Goal: Task Accomplishment & Management: Manage account settings

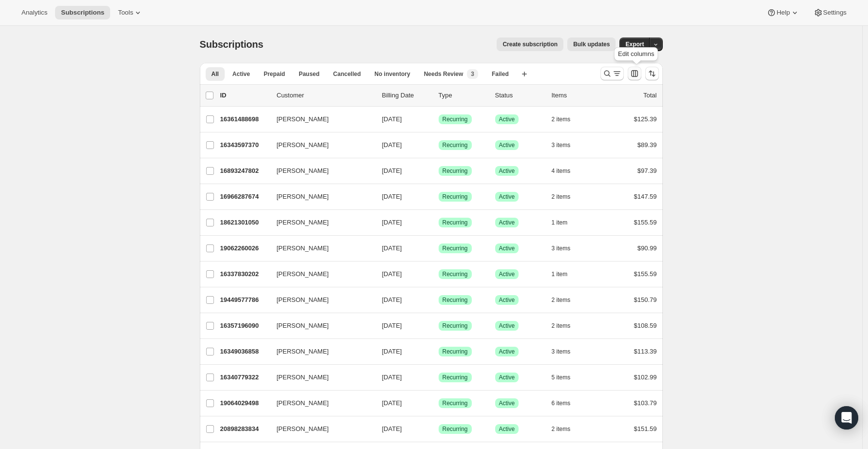
click at [636, 74] on icon "Customize table column order and visibility" at bounding box center [634, 73] width 7 height 7
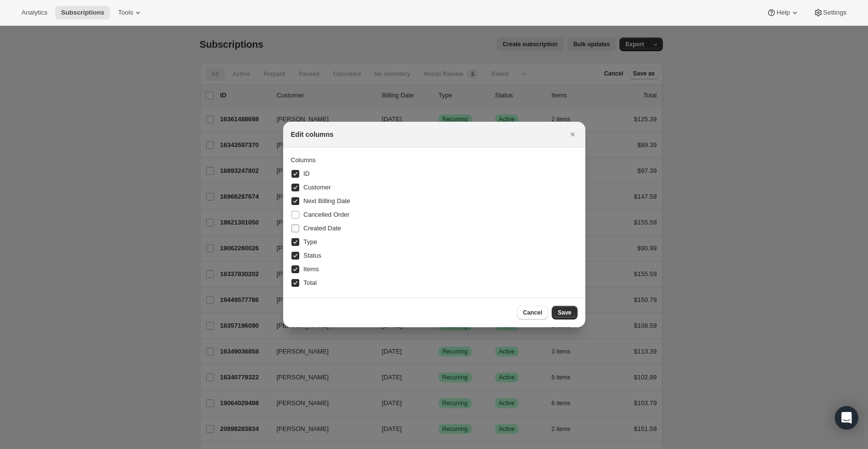
click at [317, 232] on span "Created Date" at bounding box center [322, 229] width 38 height 10
click at [299, 232] on input "Created Date" at bounding box center [295, 229] width 8 height 8
checkbox input "true"
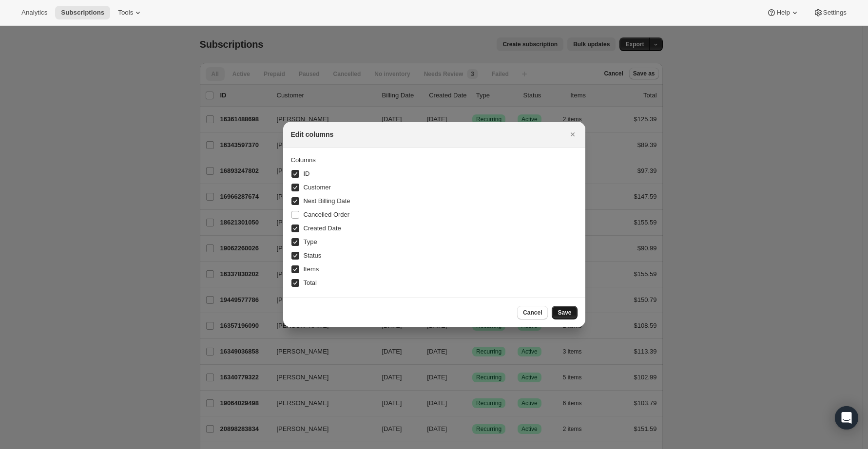
click at [569, 314] on span "Save" at bounding box center [564, 313] width 14 height 8
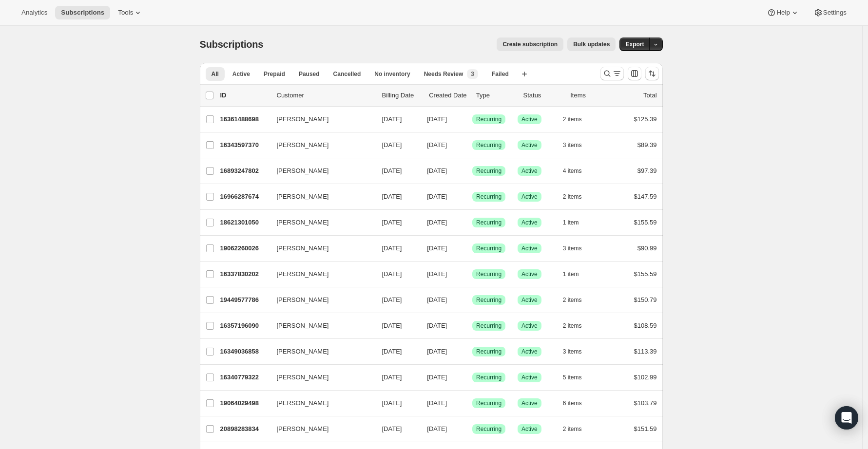
click at [451, 94] on p "Created Date" at bounding box center [448, 96] width 39 height 10
click at [455, 95] on p "Created Date" at bounding box center [448, 96] width 39 height 10
click at [611, 75] on icon "Search and filter results" at bounding box center [607, 74] width 10 height 10
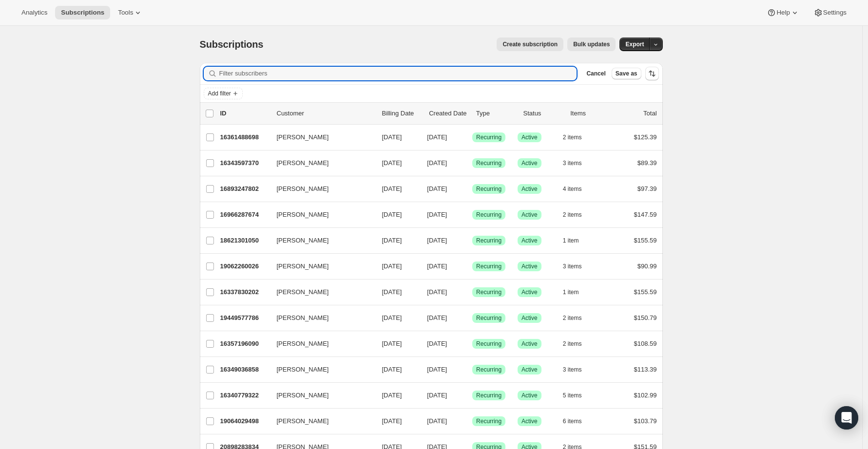
click at [450, 112] on p "Created Date" at bounding box center [448, 114] width 39 height 10
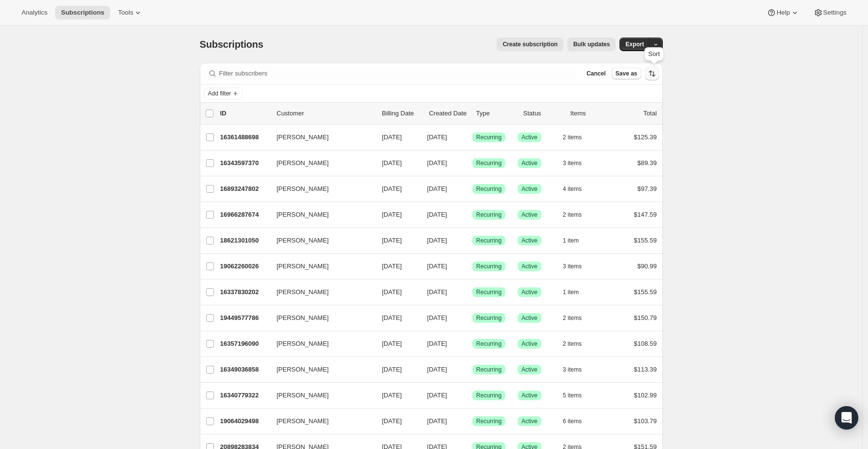
click at [655, 76] on icon "Sort the results" at bounding box center [652, 74] width 10 height 10
click at [630, 148] on span "Created date" at bounding box center [625, 145] width 37 height 7
click at [596, 143] on input "Created date" at bounding box center [595, 142] width 0 height 0
radio input "true"
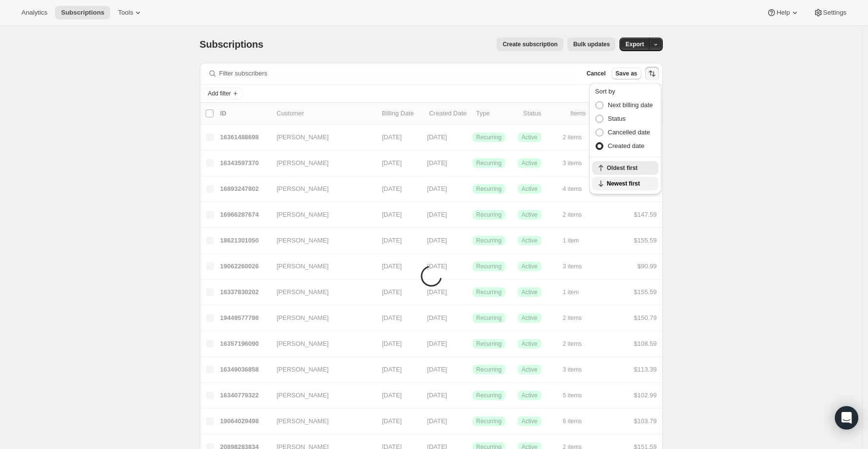
click at [625, 184] on span "Newest first" at bounding box center [629, 184] width 46 height 8
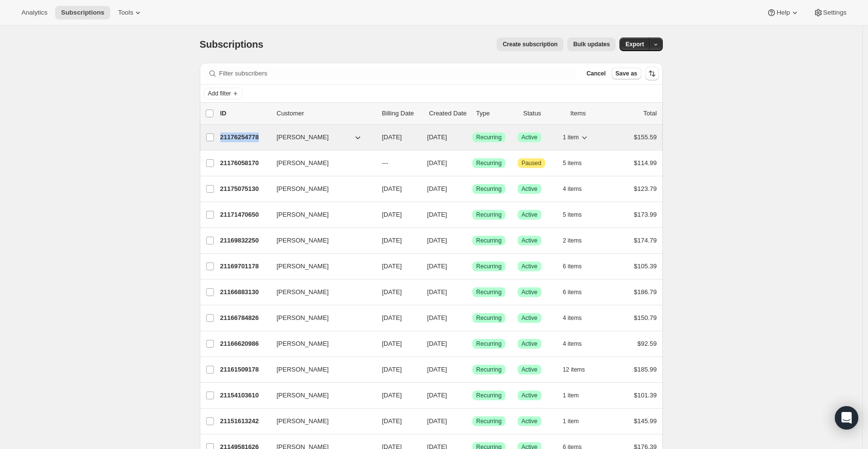
click at [245, 138] on p "21176254778" at bounding box center [244, 137] width 49 height 10
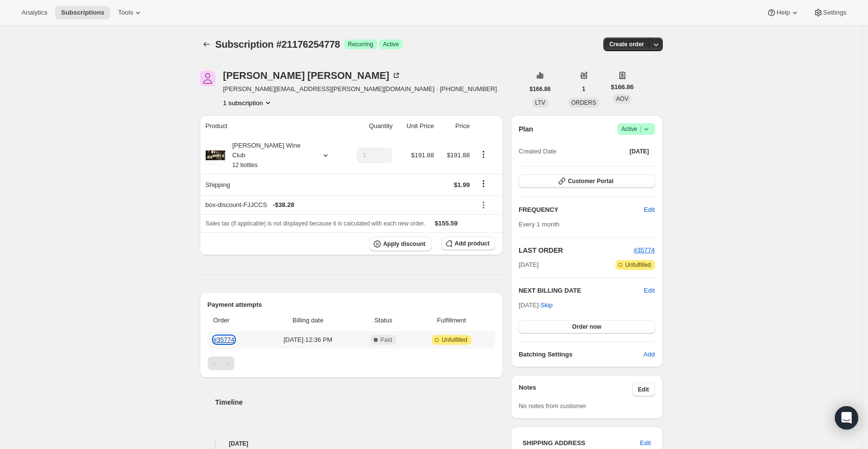
click at [226, 336] on link "#35774" at bounding box center [223, 339] width 21 height 7
click at [232, 336] on link "#35774" at bounding box center [223, 339] width 21 height 7
